Goal: Transaction & Acquisition: Download file/media

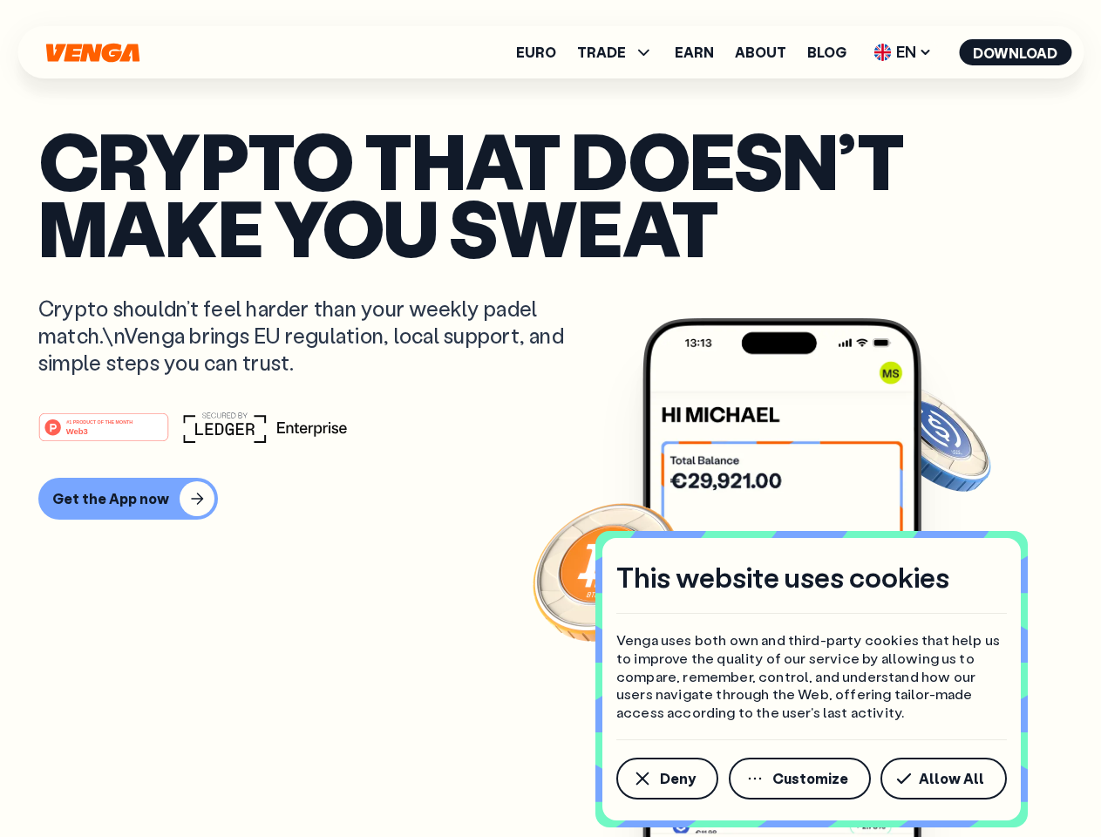
click at [550, 418] on div "#1 PRODUCT OF THE MONTH Web3" at bounding box center [550, 426] width 1024 height 31
click at [666, 778] on span "Deny" at bounding box center [678, 778] width 36 height 14
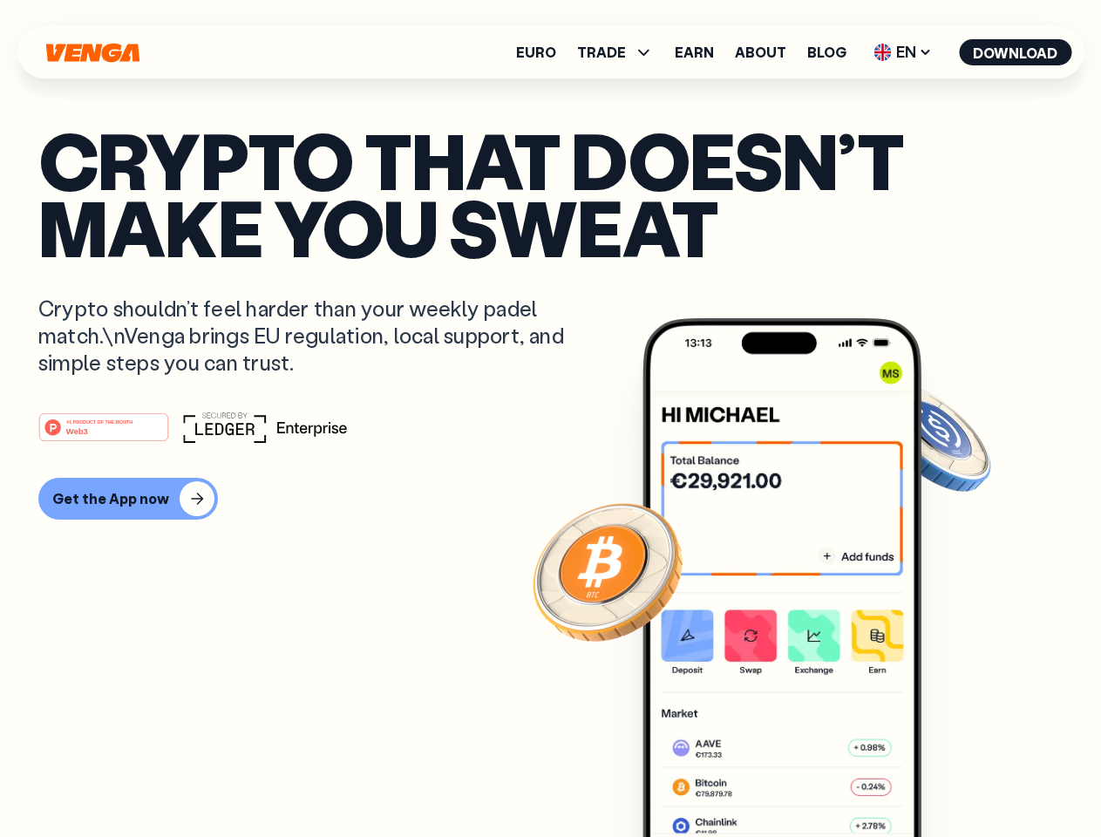
click at [801, 778] on img at bounding box center [781, 610] width 279 height 584
click at [946, 778] on article "Crypto that doesn’t make you sweat Crypto shouldn’t feel harder than your weekl…" at bounding box center [550, 453] width 1024 height 654
click at [621, 52] on span "TRADE" at bounding box center [601, 52] width 49 height 14
click at [903, 52] on span "EN" at bounding box center [902, 52] width 71 height 28
click at [1015, 52] on button "Download" at bounding box center [1015, 52] width 112 height 26
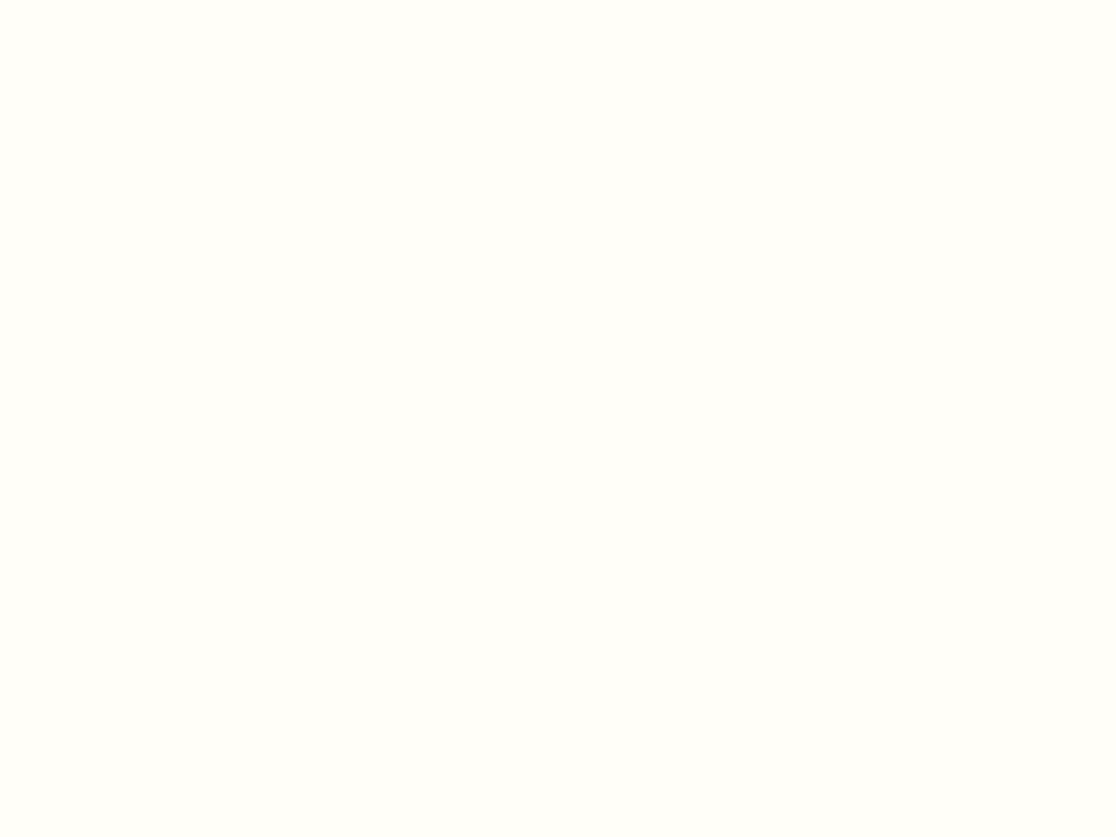
click at [550, 0] on html "This website uses cookies Venga uses both own and third-party cookies that help…" at bounding box center [558, 0] width 1116 height 0
click at [126, 0] on html "This website uses cookies Venga uses both own and third-party cookies that help…" at bounding box center [558, 0] width 1116 height 0
click at [106, 0] on html "This website uses cookies Venga uses both own and third-party cookies that help…" at bounding box center [558, 0] width 1116 height 0
